Goal: Task Accomplishment & Management: Manage account settings

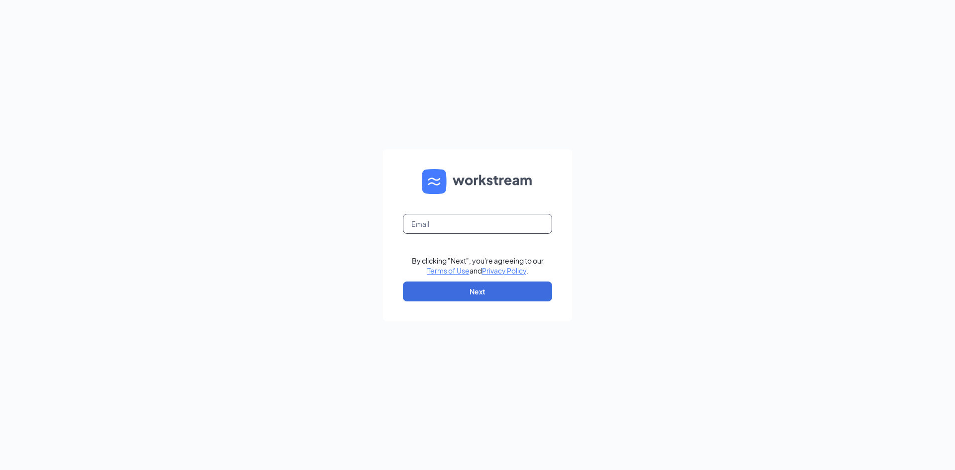
click at [452, 228] on input "text" at bounding box center [477, 224] width 149 height 20
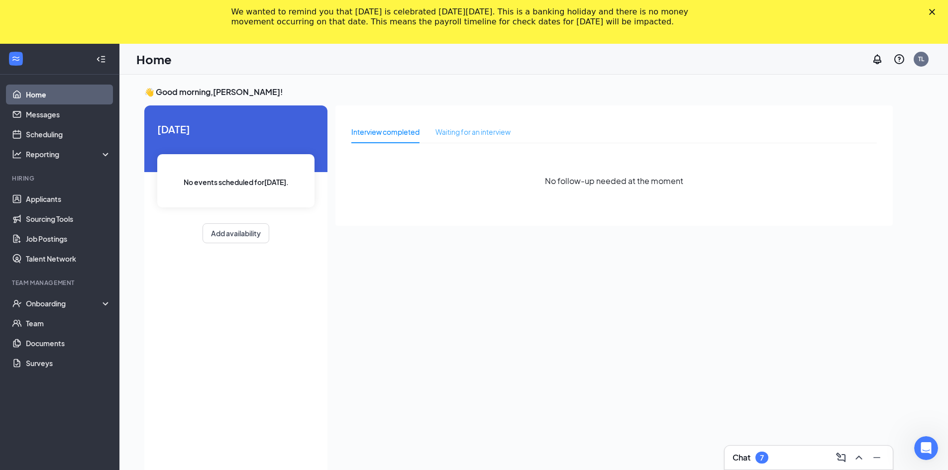
click at [482, 140] on div "Waiting for an interview" at bounding box center [472, 131] width 75 height 23
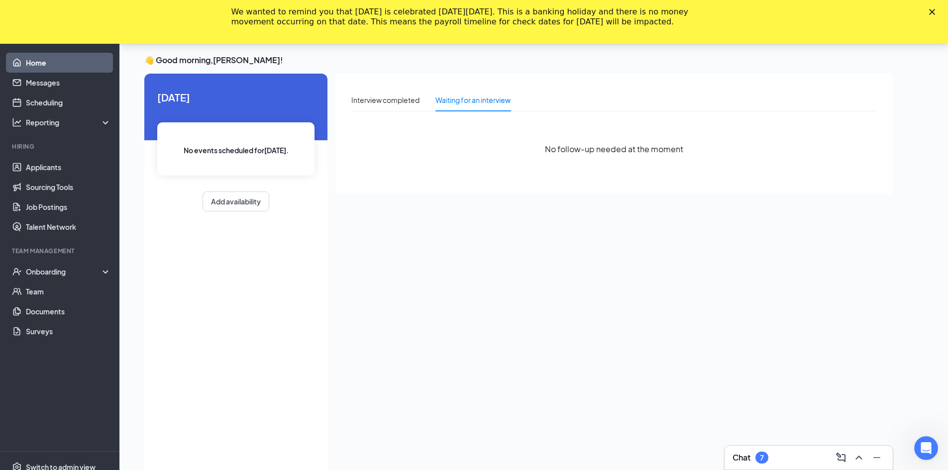
scroll to position [65, 0]
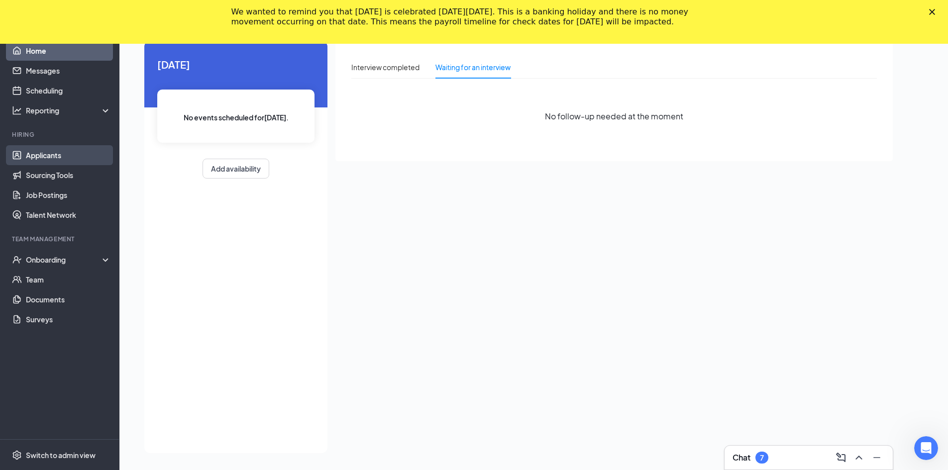
click at [75, 154] on link "Applicants" at bounding box center [68, 155] width 85 height 20
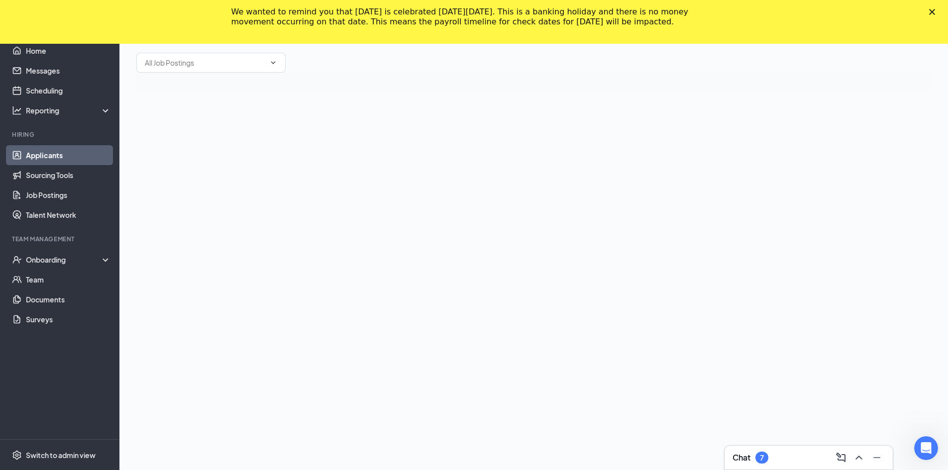
scroll to position [44, 0]
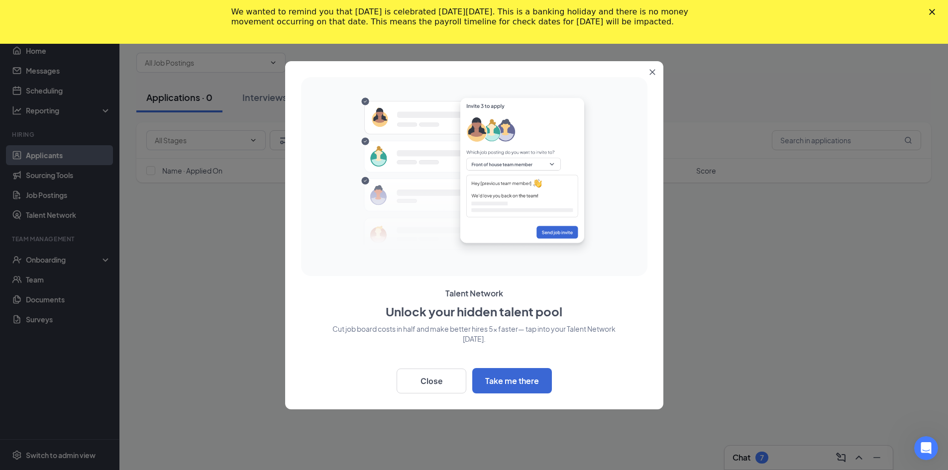
click at [647, 77] on button "Close" at bounding box center [654, 70] width 18 height 18
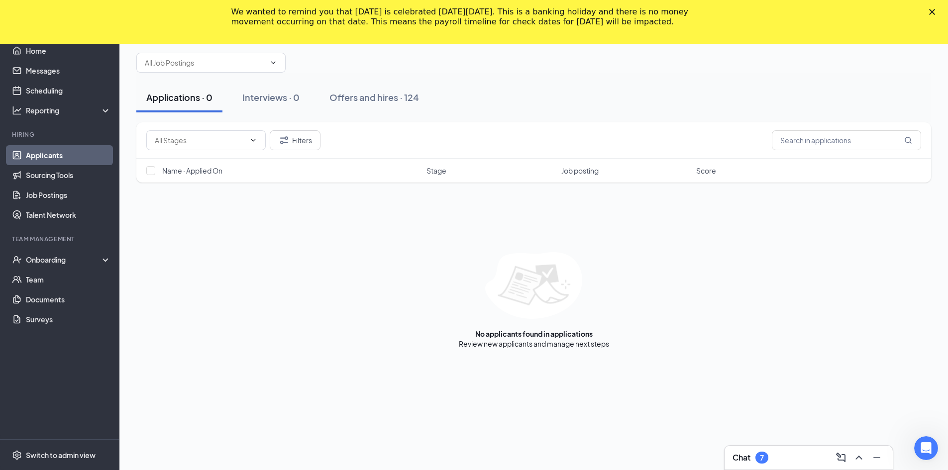
click at [815, 463] on div "Chat 7" at bounding box center [808, 458] width 152 height 16
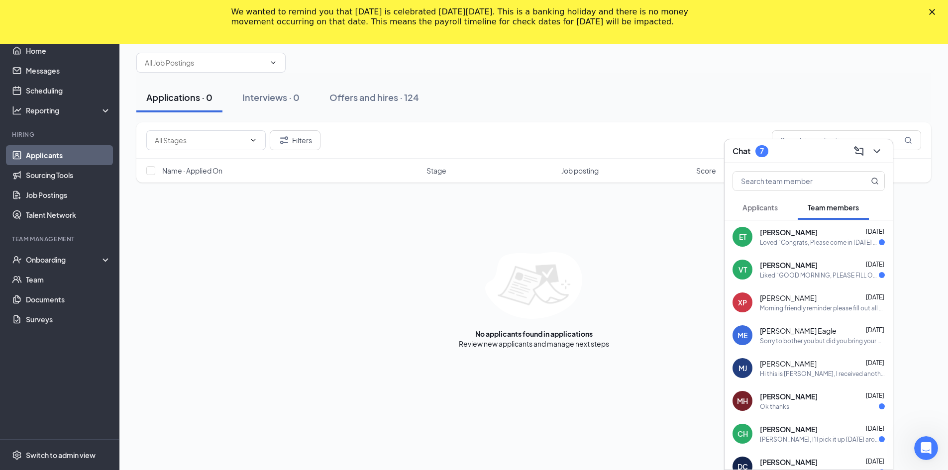
click at [753, 207] on span "Applicants" at bounding box center [759, 207] width 35 height 9
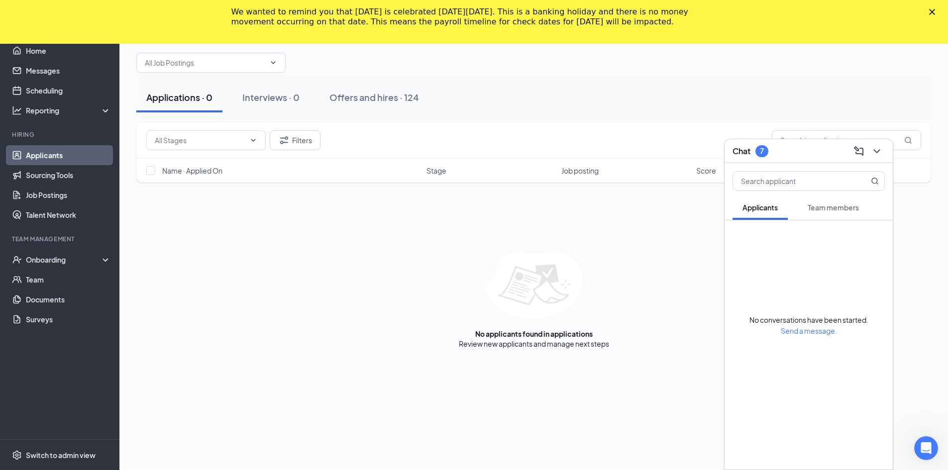
click at [843, 214] on button "Team members" at bounding box center [833, 207] width 71 height 25
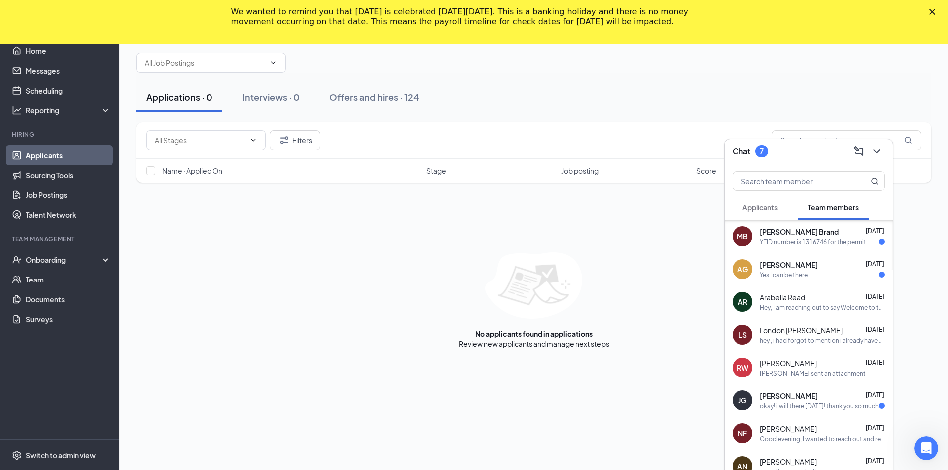
scroll to position [299, 0]
click at [302, 336] on div "No applicants found in applications Review new applicants and manage next steps" at bounding box center [533, 300] width 795 height 97
click at [294, 327] on div "No applicants found in applications Review new applicants and manage next steps" at bounding box center [533, 300] width 795 height 97
click at [935, 11] on icon "Close" at bounding box center [932, 12] width 6 height 6
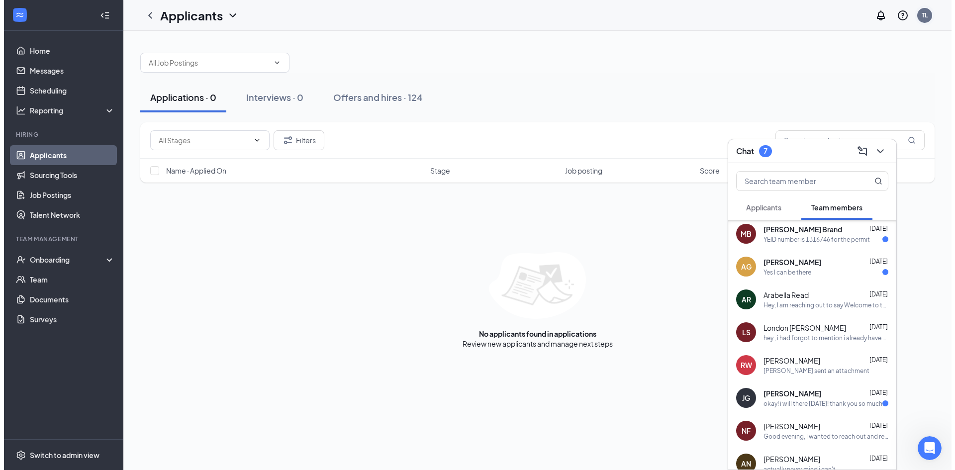
scroll to position [0, 0]
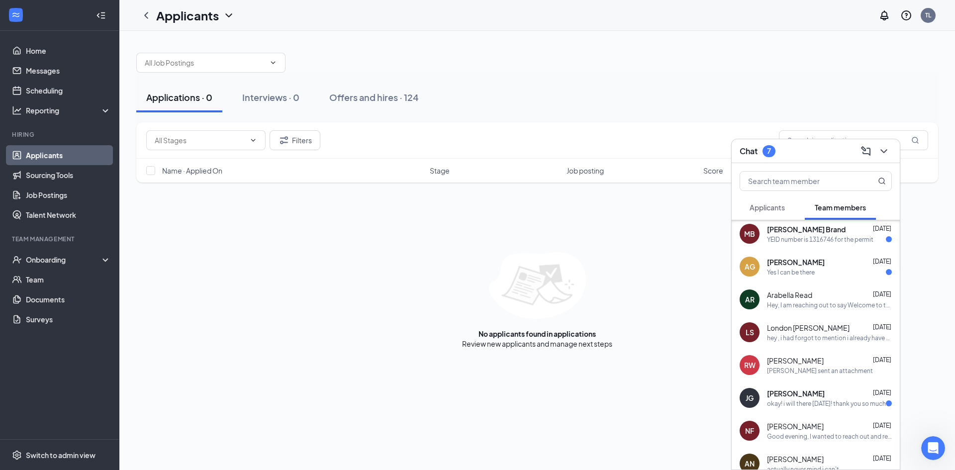
click at [747, 68] on div at bounding box center [537, 58] width 802 height 30
